Goal: Task Accomplishment & Management: Complete application form

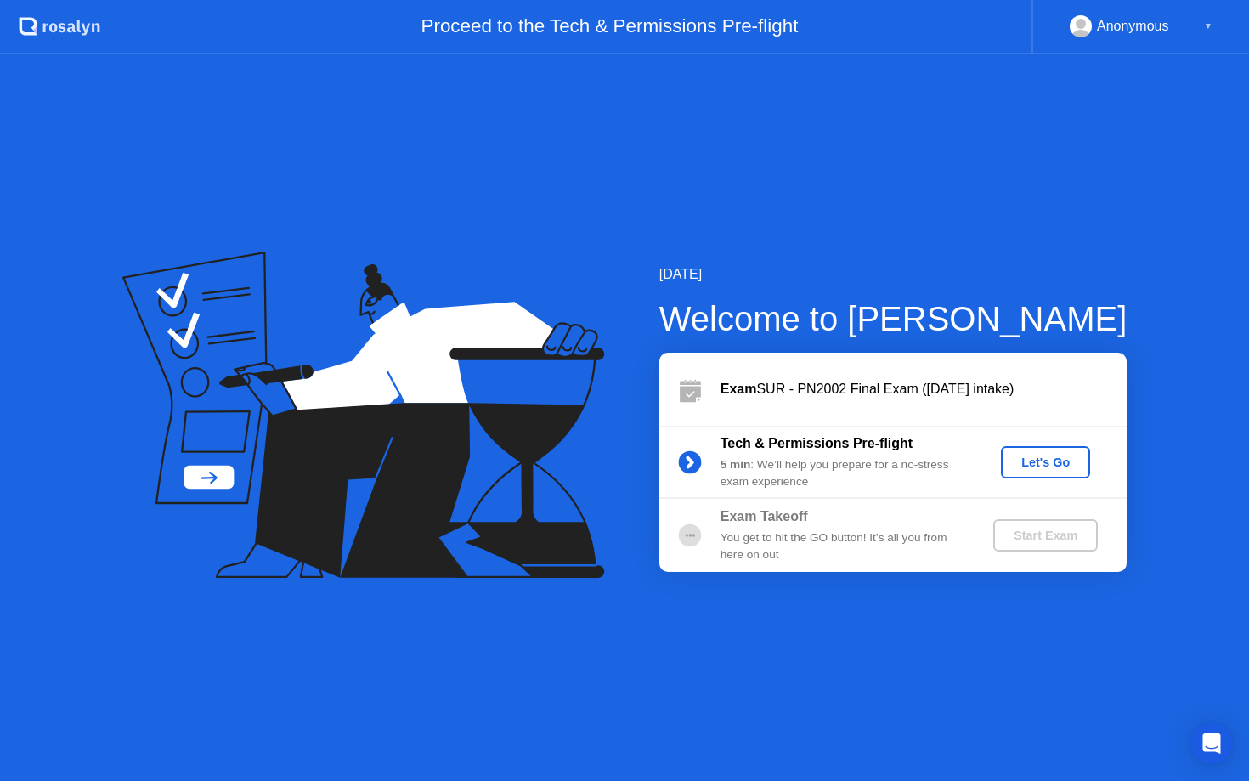
click at [1036, 460] on div "Let's Go" at bounding box center [1046, 462] width 76 height 14
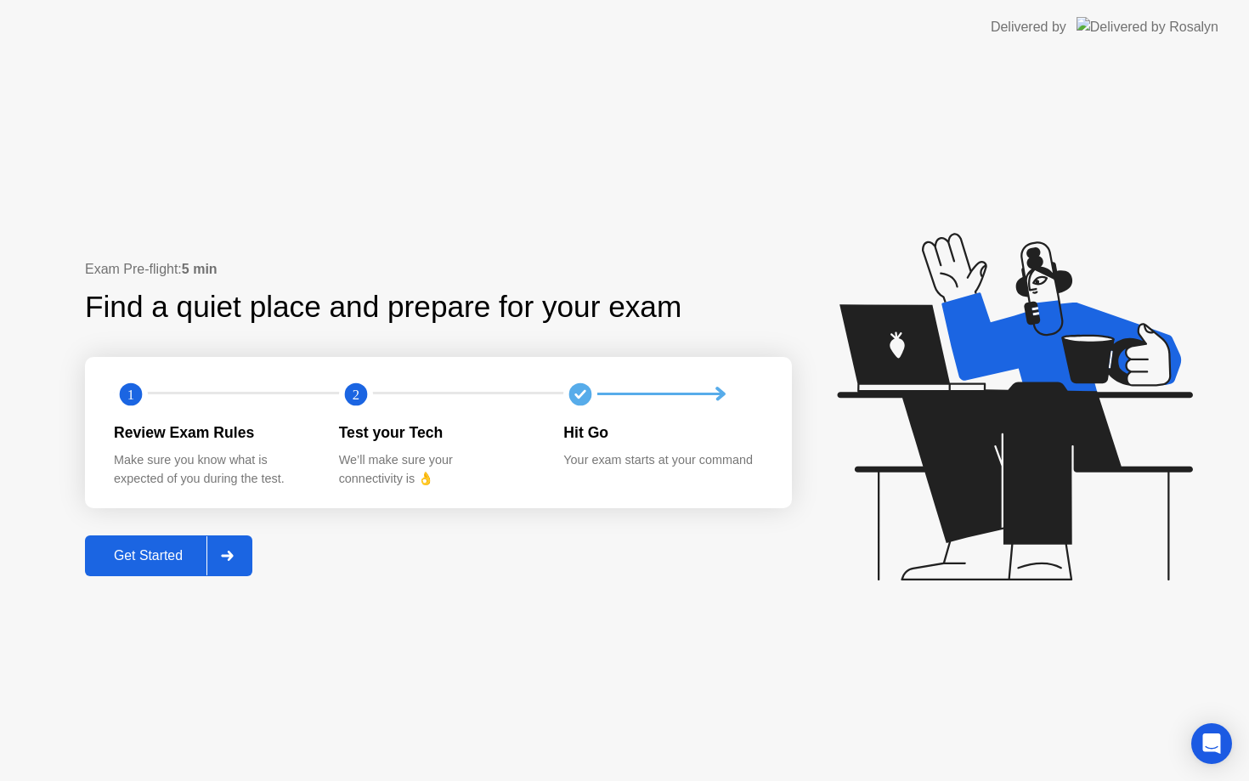
click at [127, 557] on div "Get Started" at bounding box center [148, 555] width 116 height 15
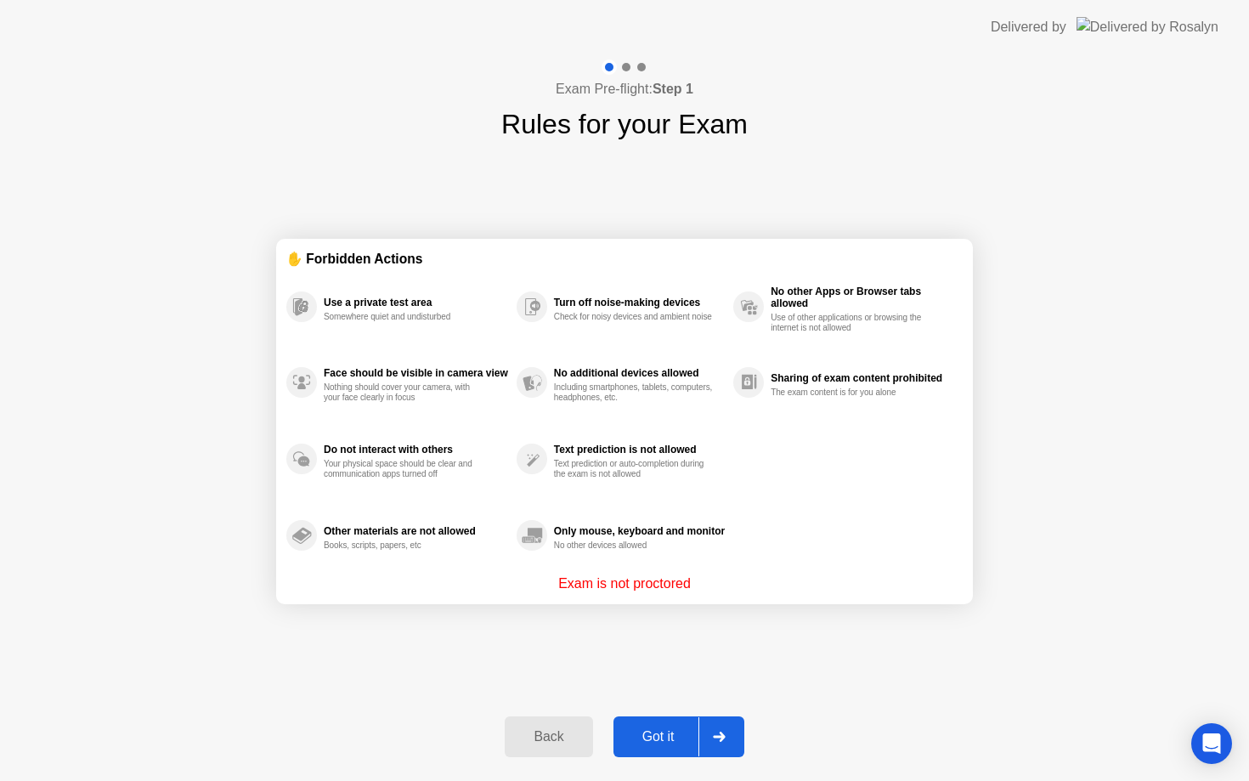
click at [669, 729] on div "Got it" at bounding box center [659, 736] width 80 height 15
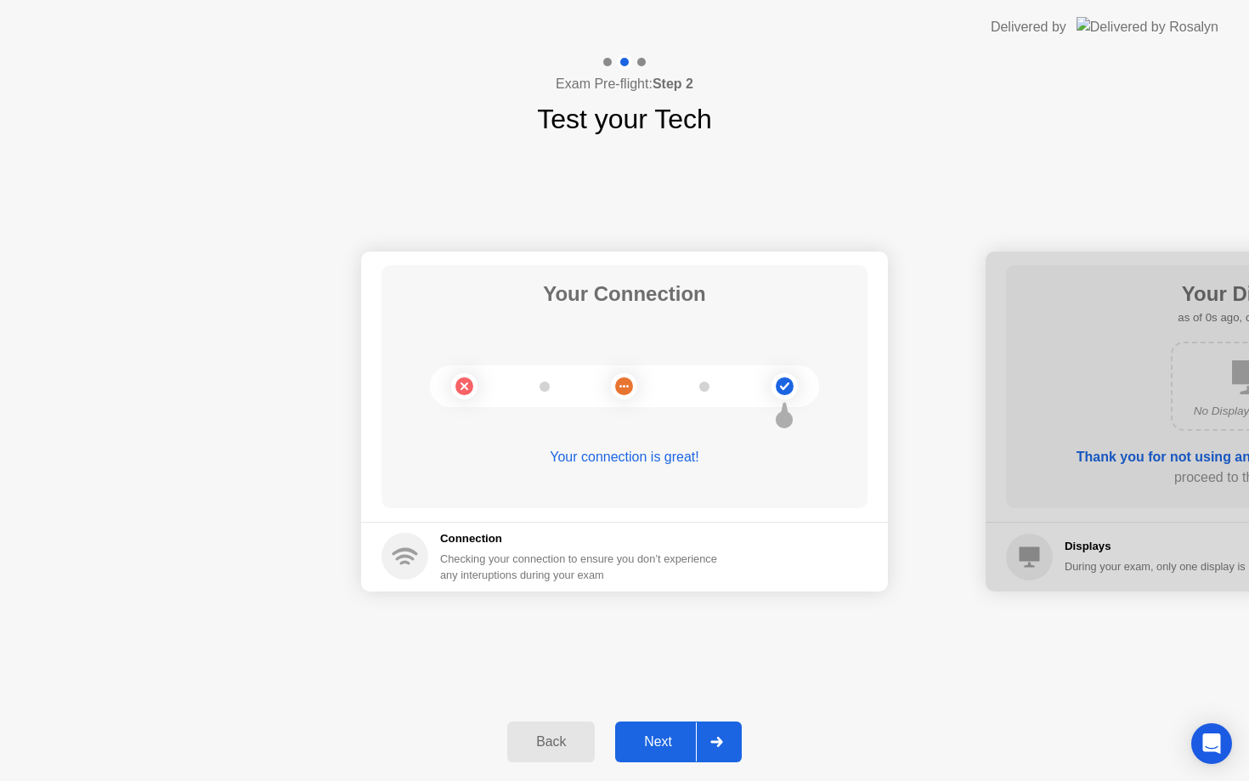
click at [653, 740] on div "Next" at bounding box center [658, 741] width 76 height 15
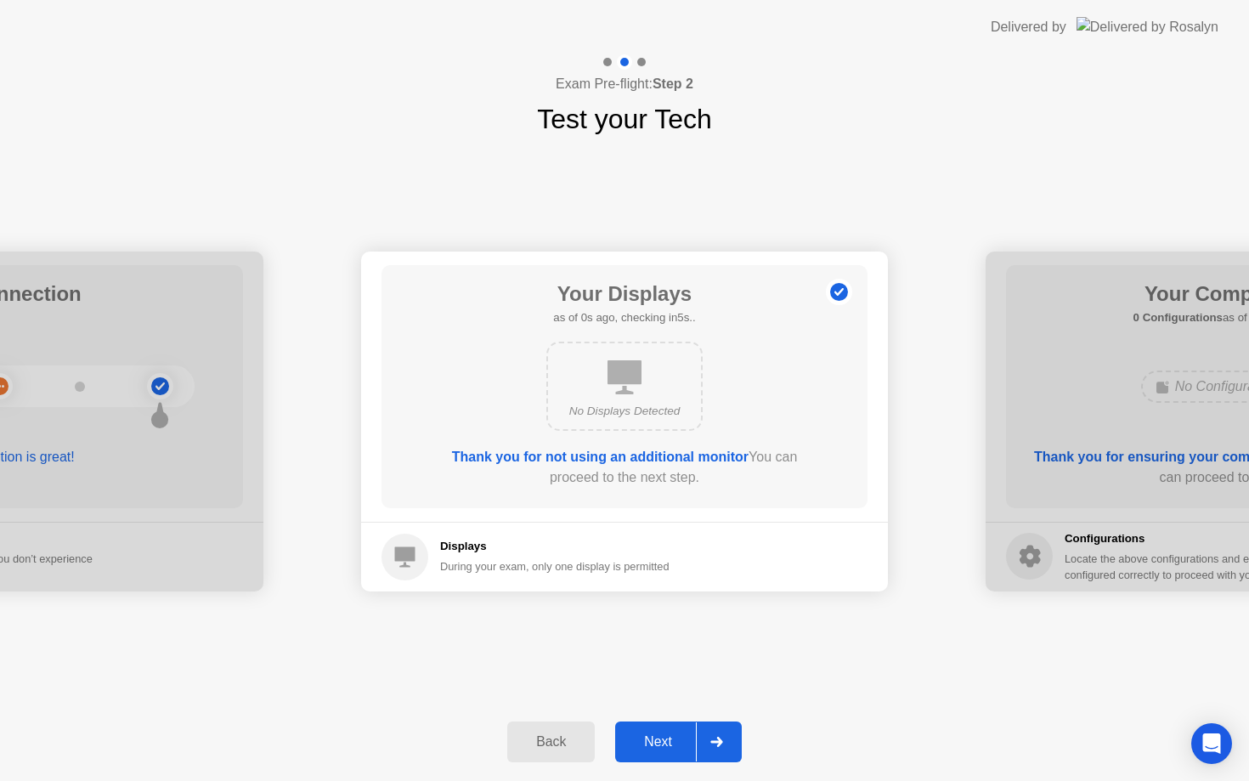
click at [656, 738] on div "Next" at bounding box center [658, 741] width 76 height 15
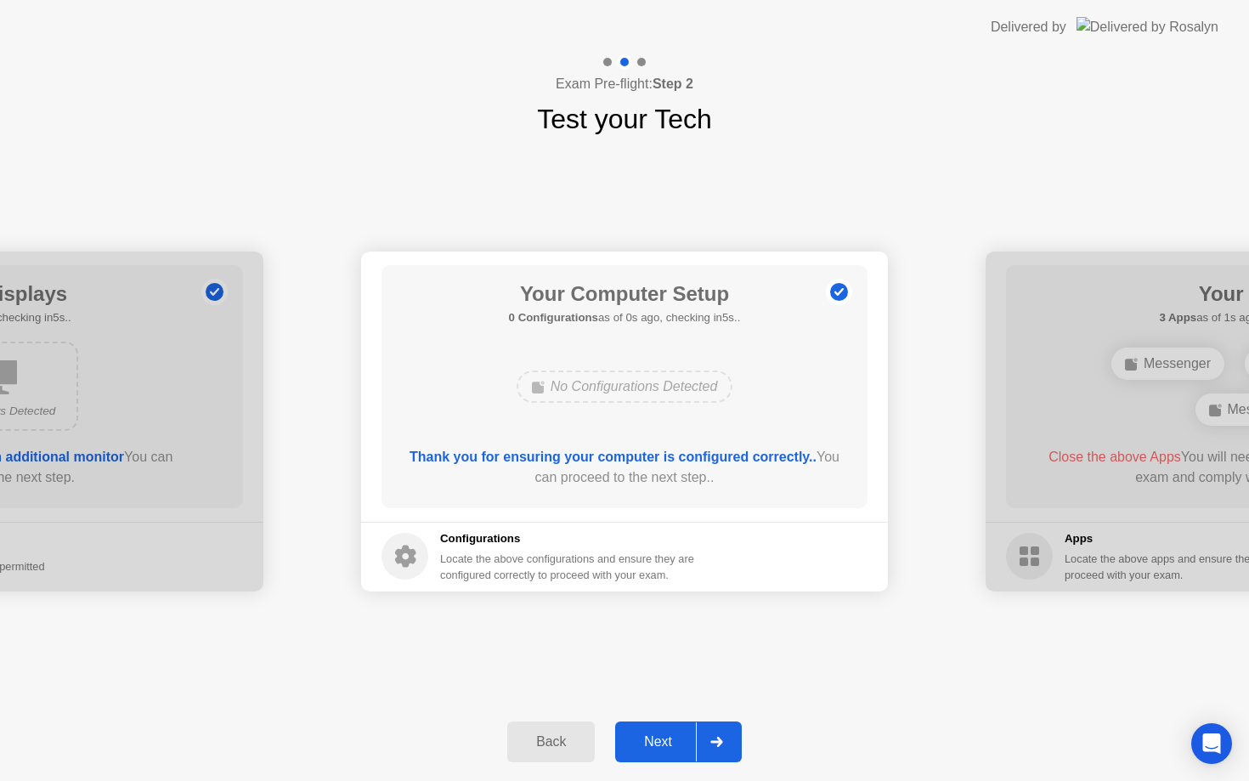
click at [656, 738] on div "Next" at bounding box center [658, 741] width 76 height 15
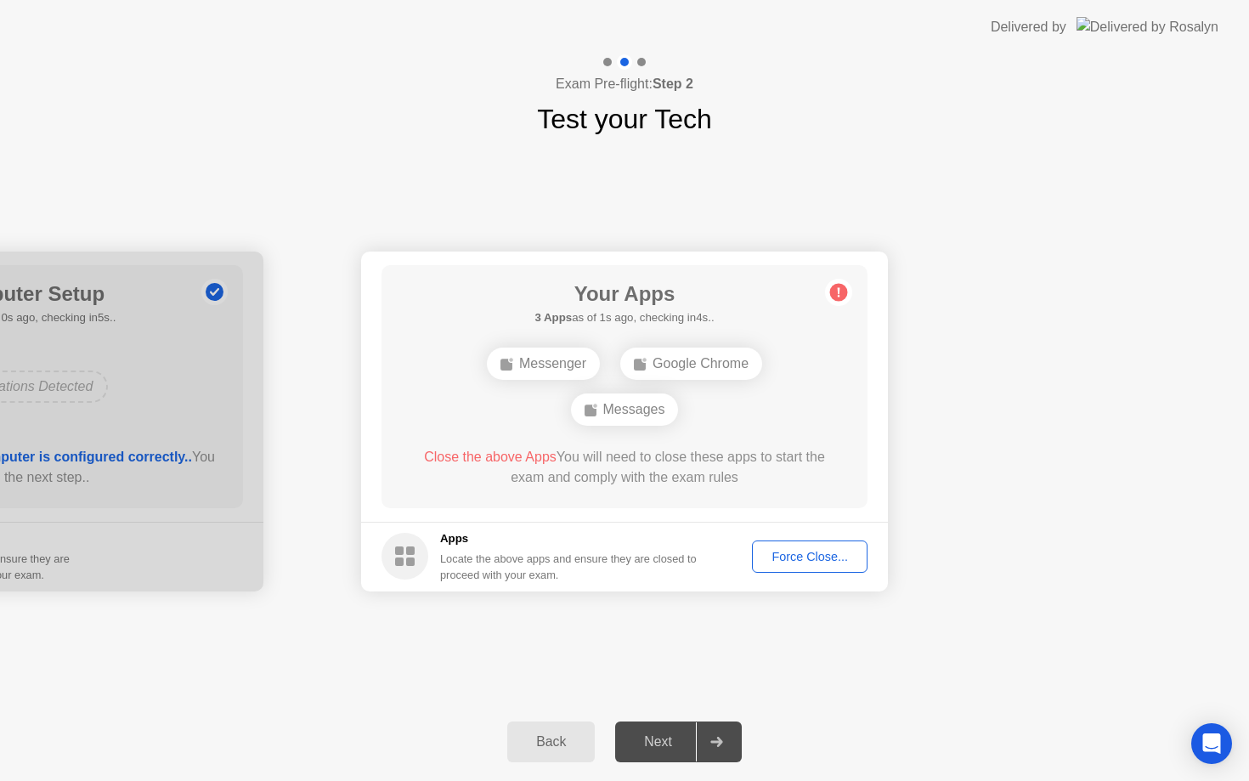
click at [813, 551] on div "Force Close..." at bounding box center [810, 557] width 104 height 14
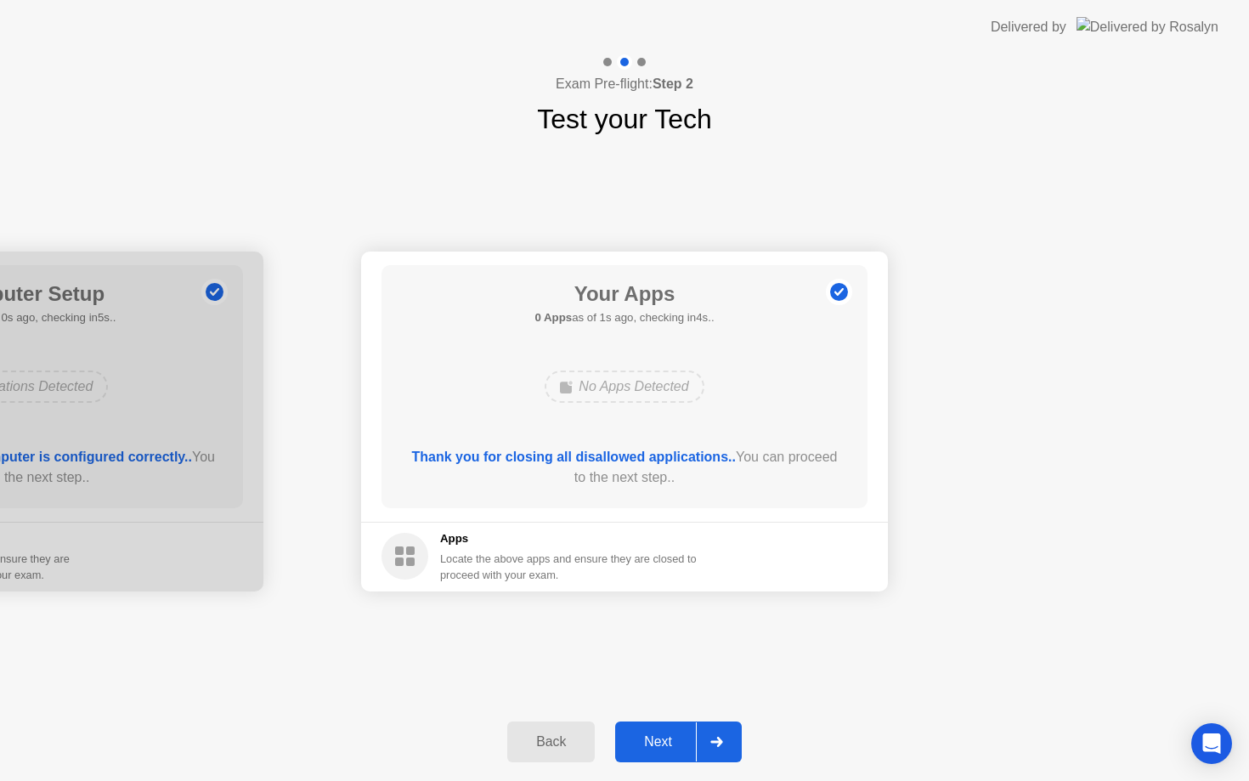
click at [658, 741] on div "Next" at bounding box center [658, 741] width 76 height 15
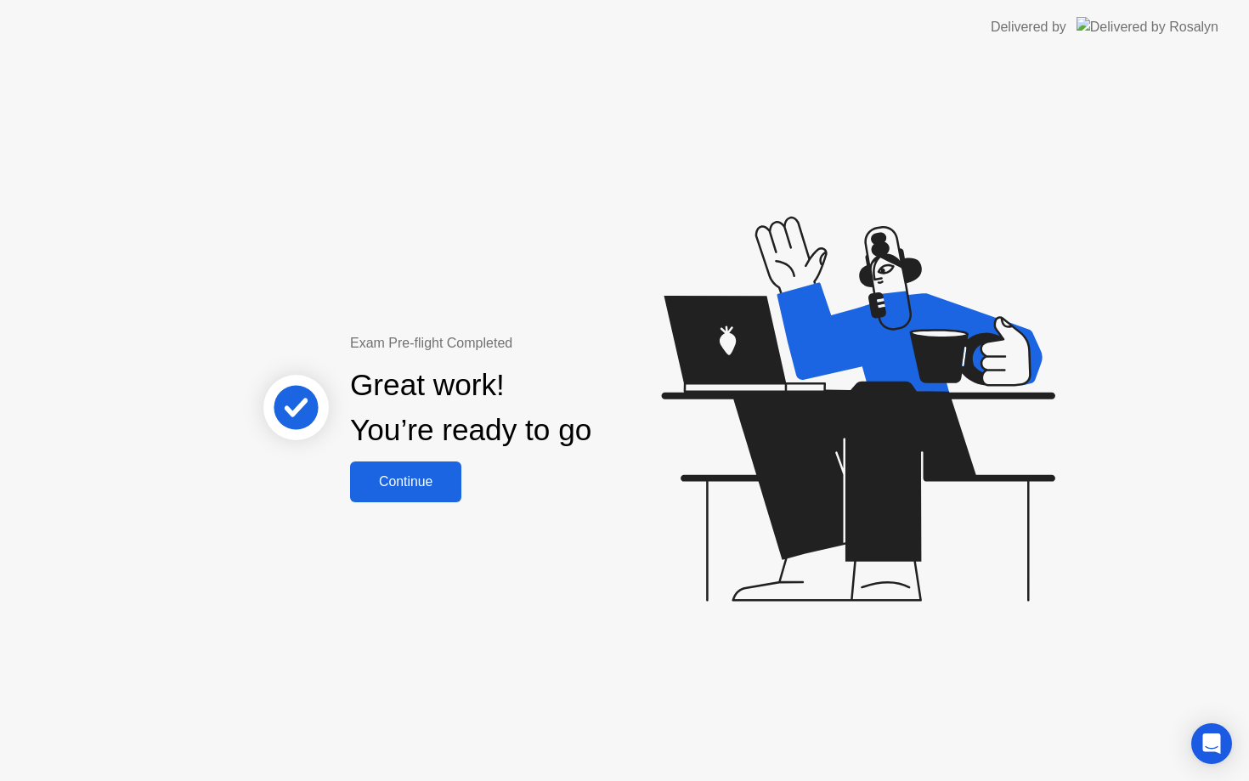
click at [430, 474] on div "Continue" at bounding box center [405, 481] width 101 height 15
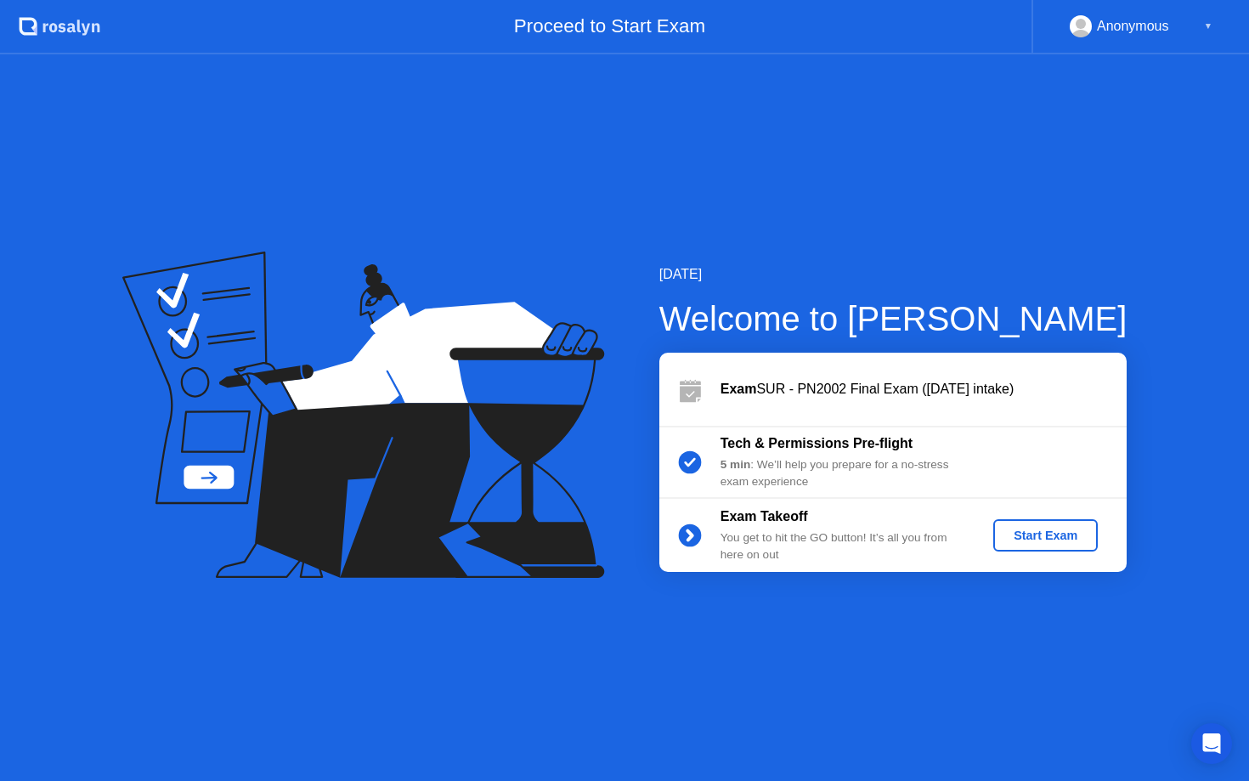
click at [1059, 533] on div "Start Exam" at bounding box center [1045, 535] width 91 height 14
